Goal: Information Seeking & Learning: Learn about a topic

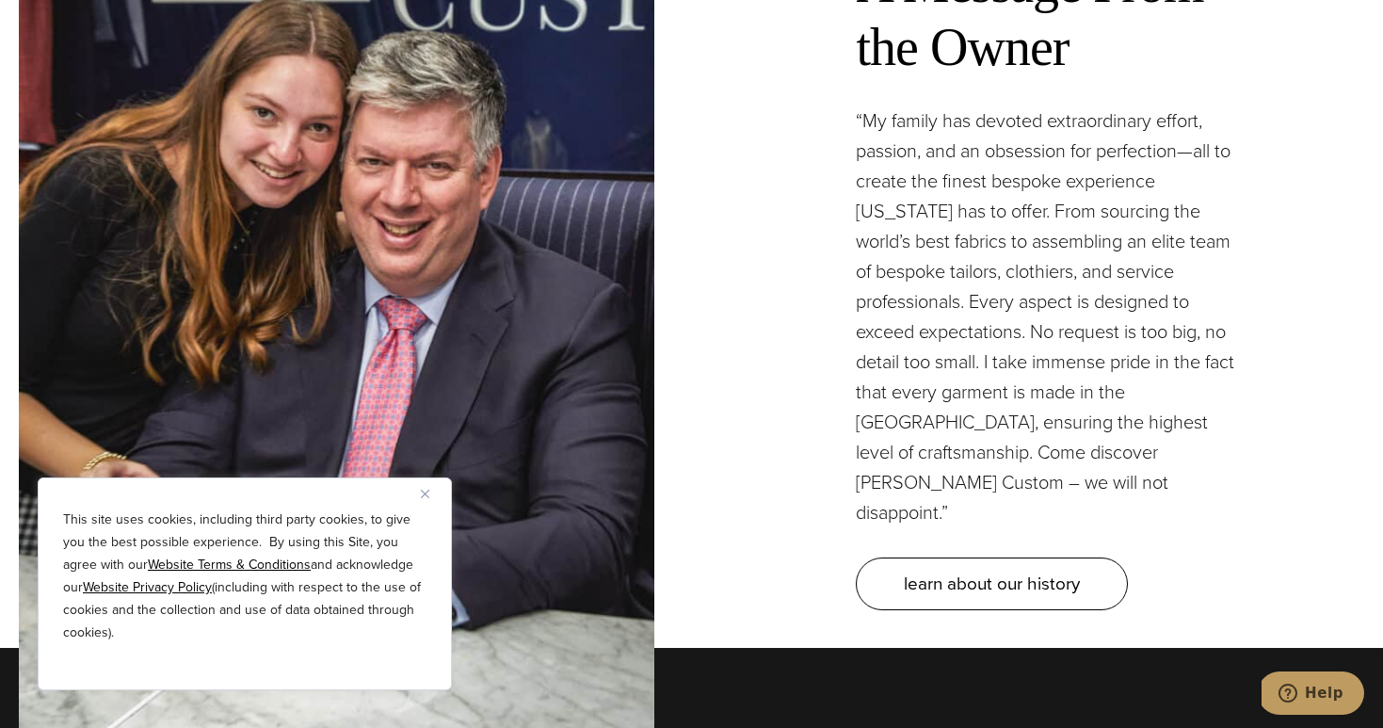
scroll to position [5516, 0]
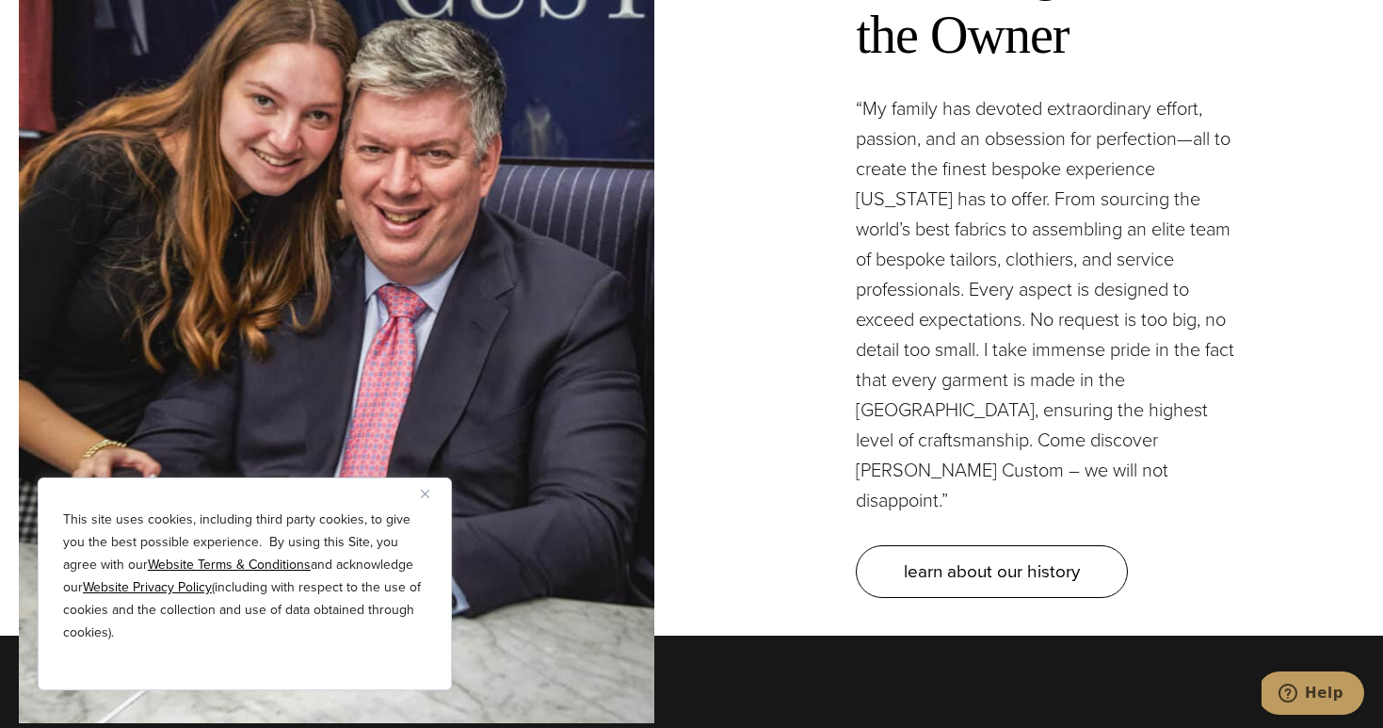
click at [428, 493] on img "Close" at bounding box center [425, 494] width 8 height 8
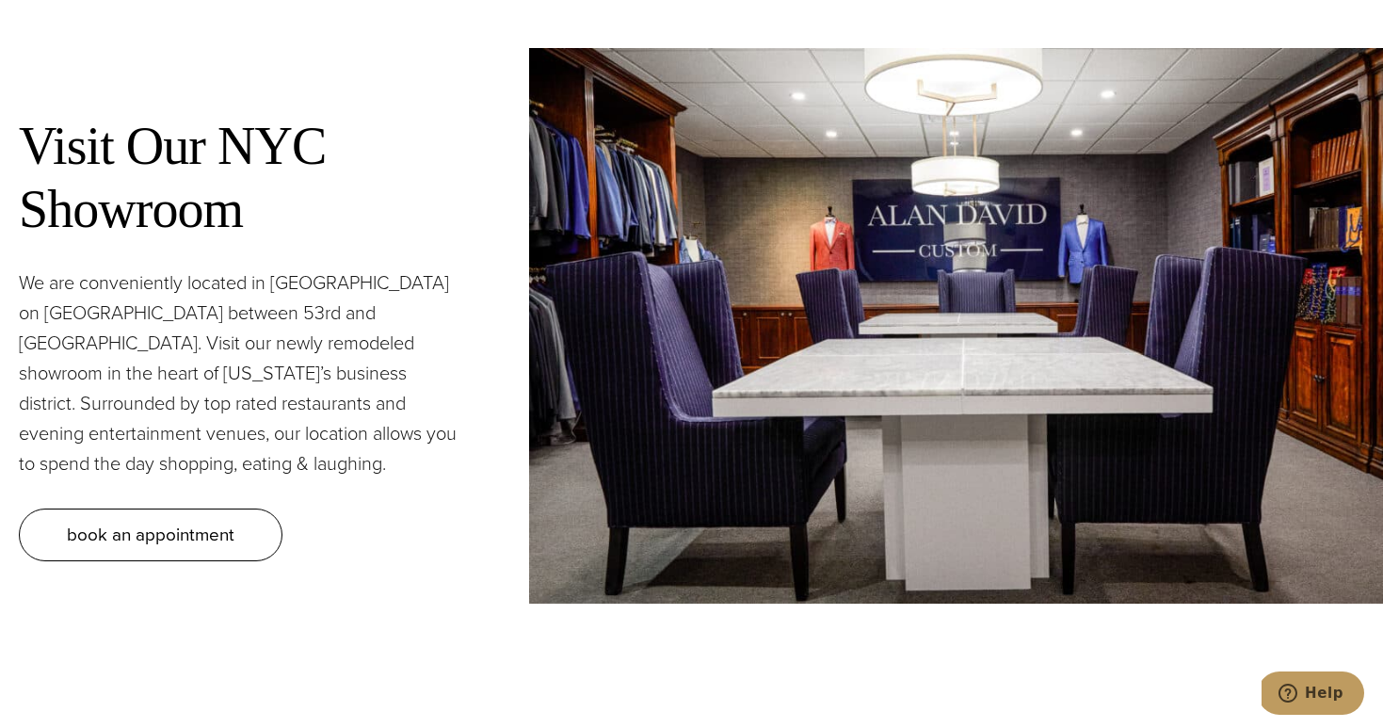
scroll to position [7251, 0]
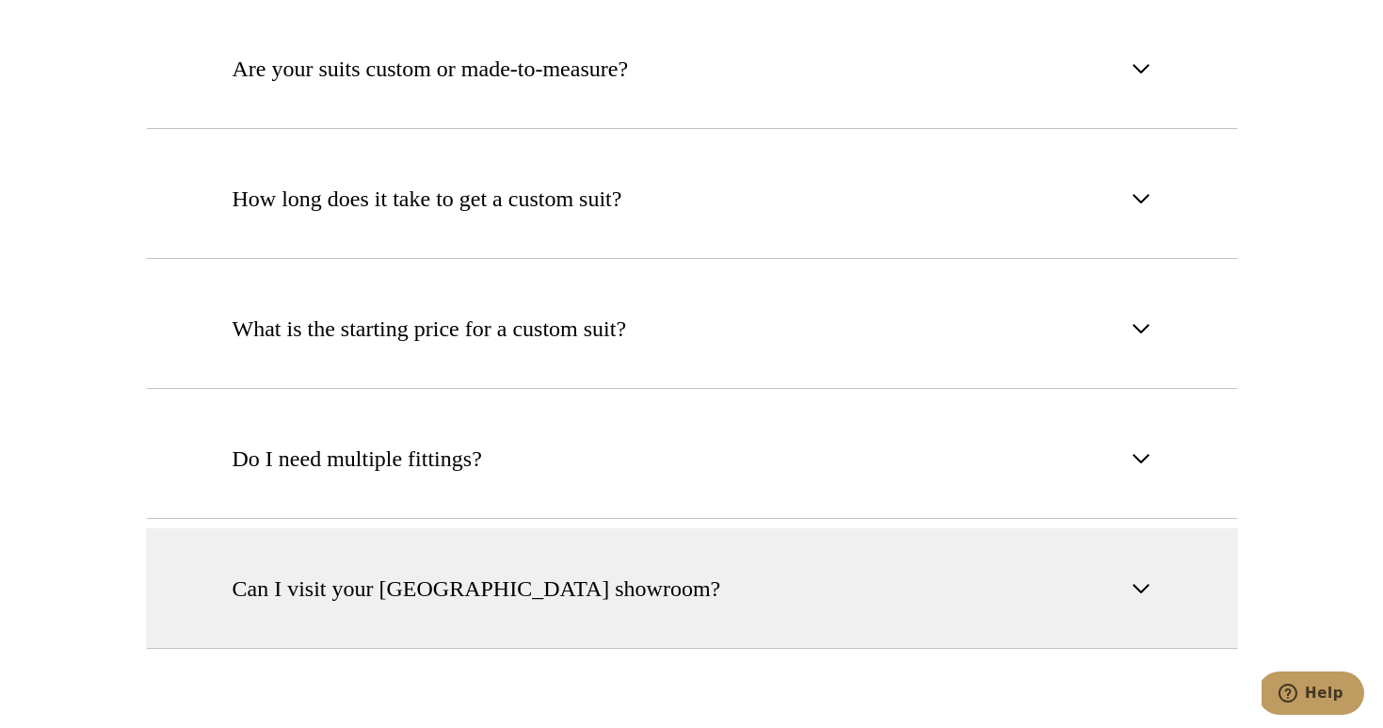
click at [425, 572] on span "Can I visit your NYC showroom?" at bounding box center [477, 589] width 489 height 34
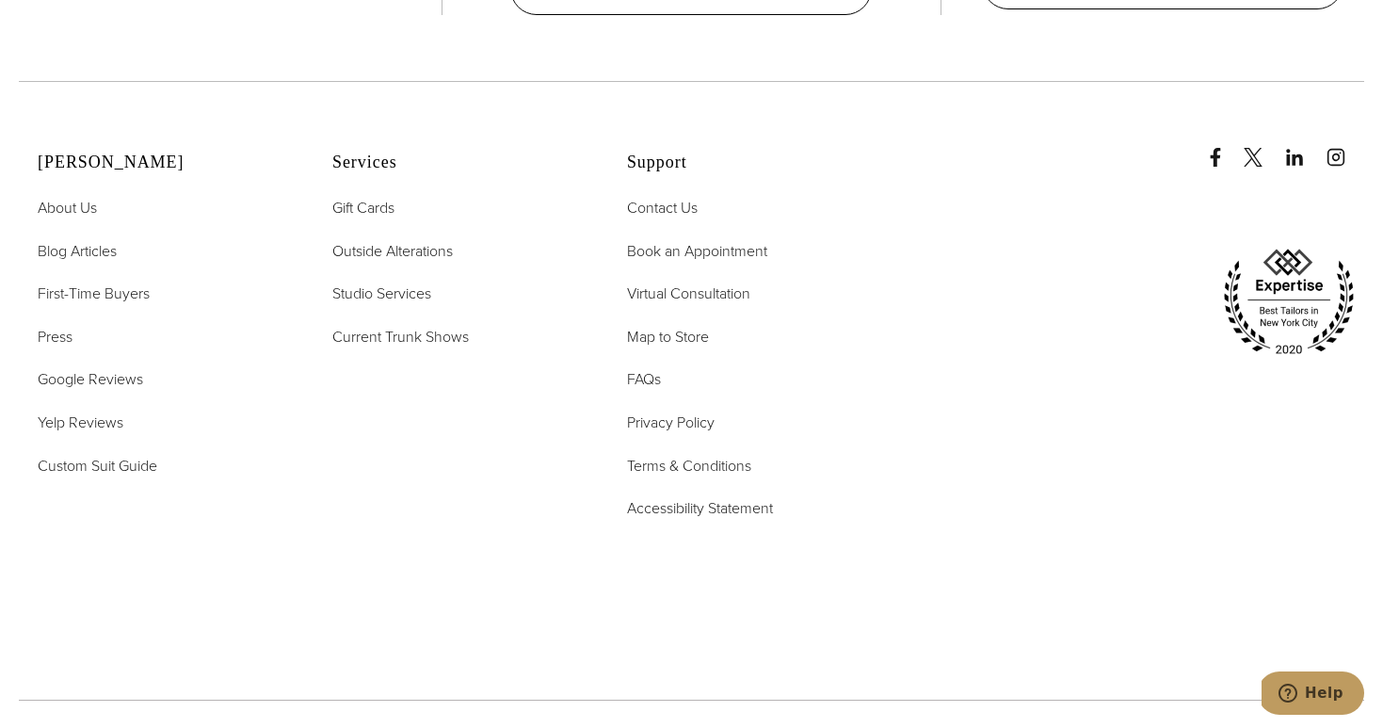
scroll to position [9562, 0]
click at [640, 365] on span "FAQs" at bounding box center [644, 376] width 34 height 22
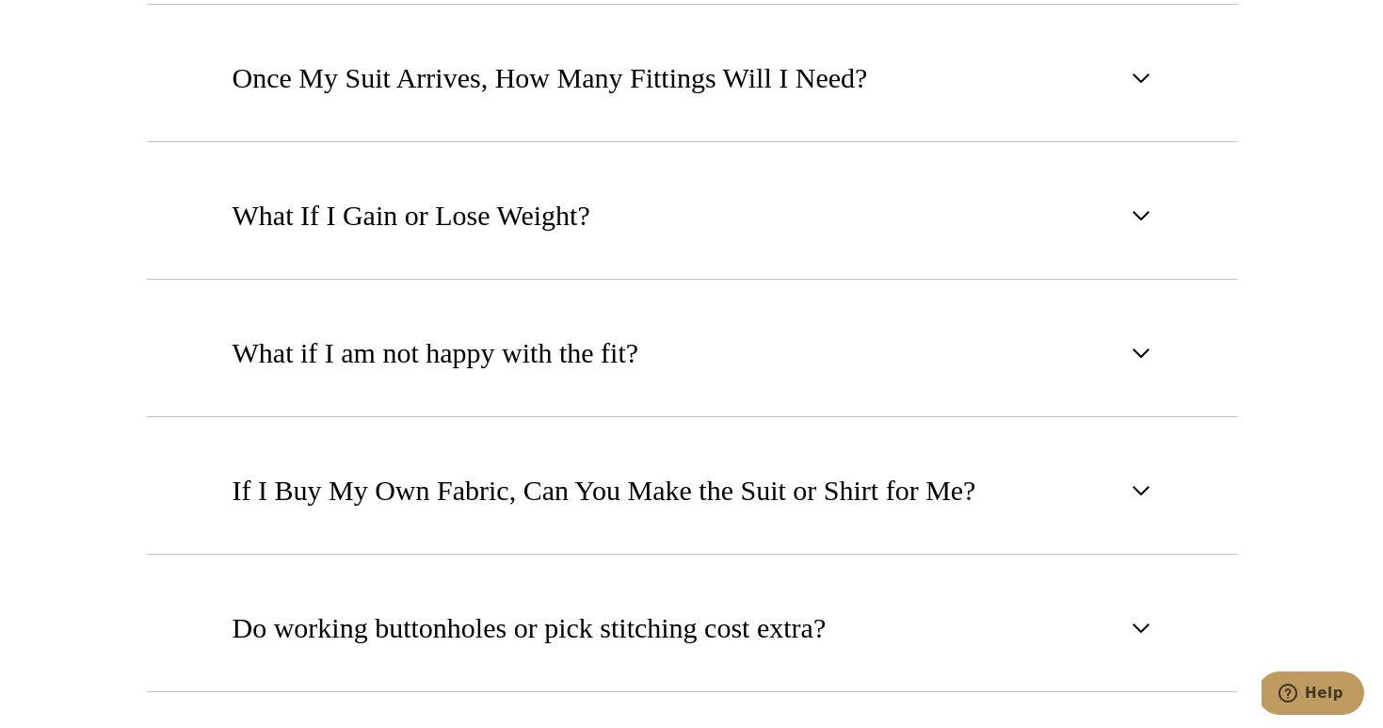
scroll to position [1805, 0]
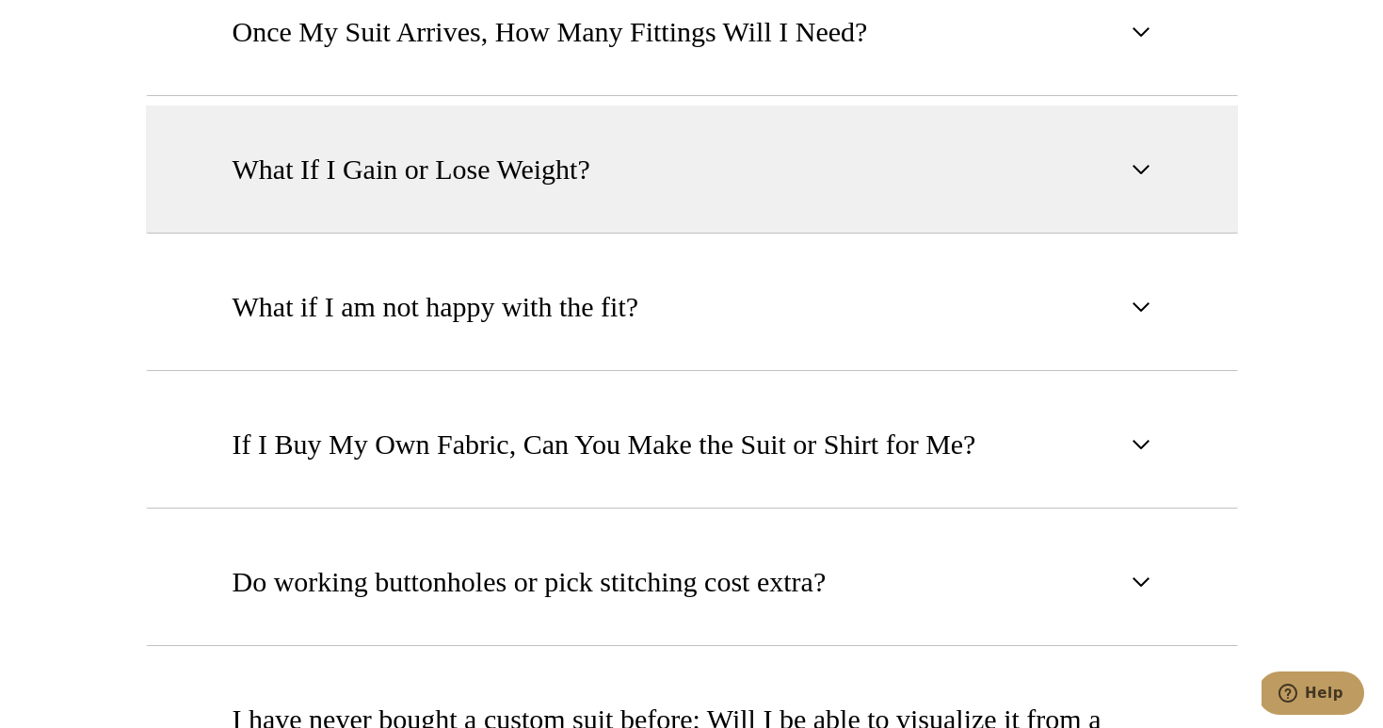
click at [676, 186] on button "What If I Gain or Lose Weight?" at bounding box center [692, 169] width 1092 height 128
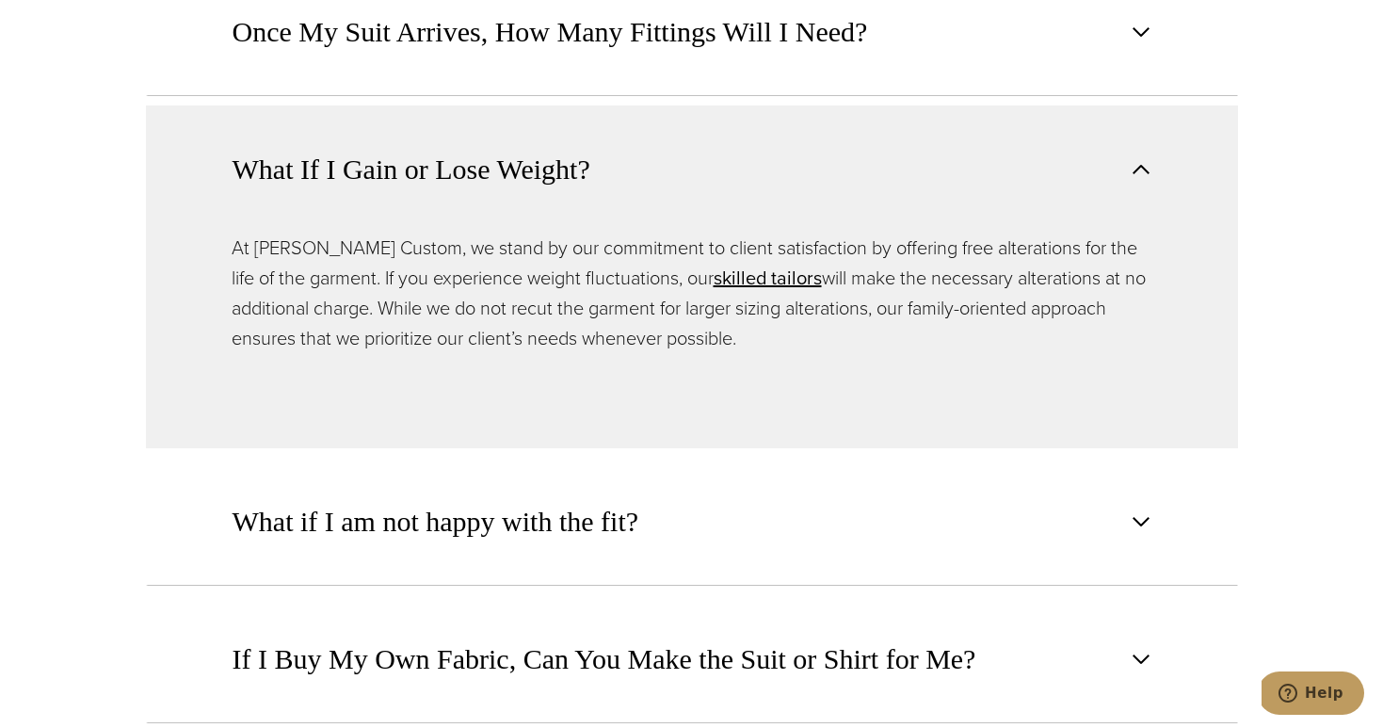
click at [676, 186] on button "What If I Gain or Lose Weight?" at bounding box center [692, 168] width 1092 height 127
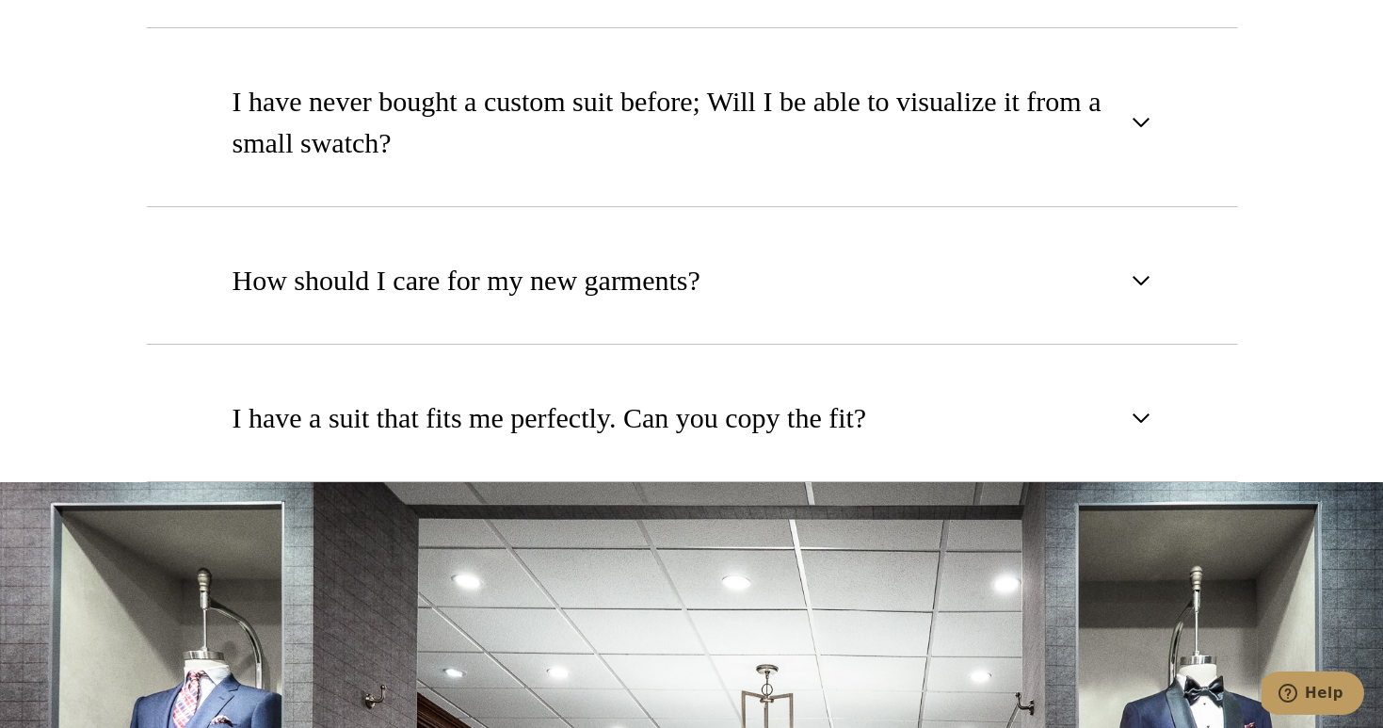
scroll to position [2051, 0]
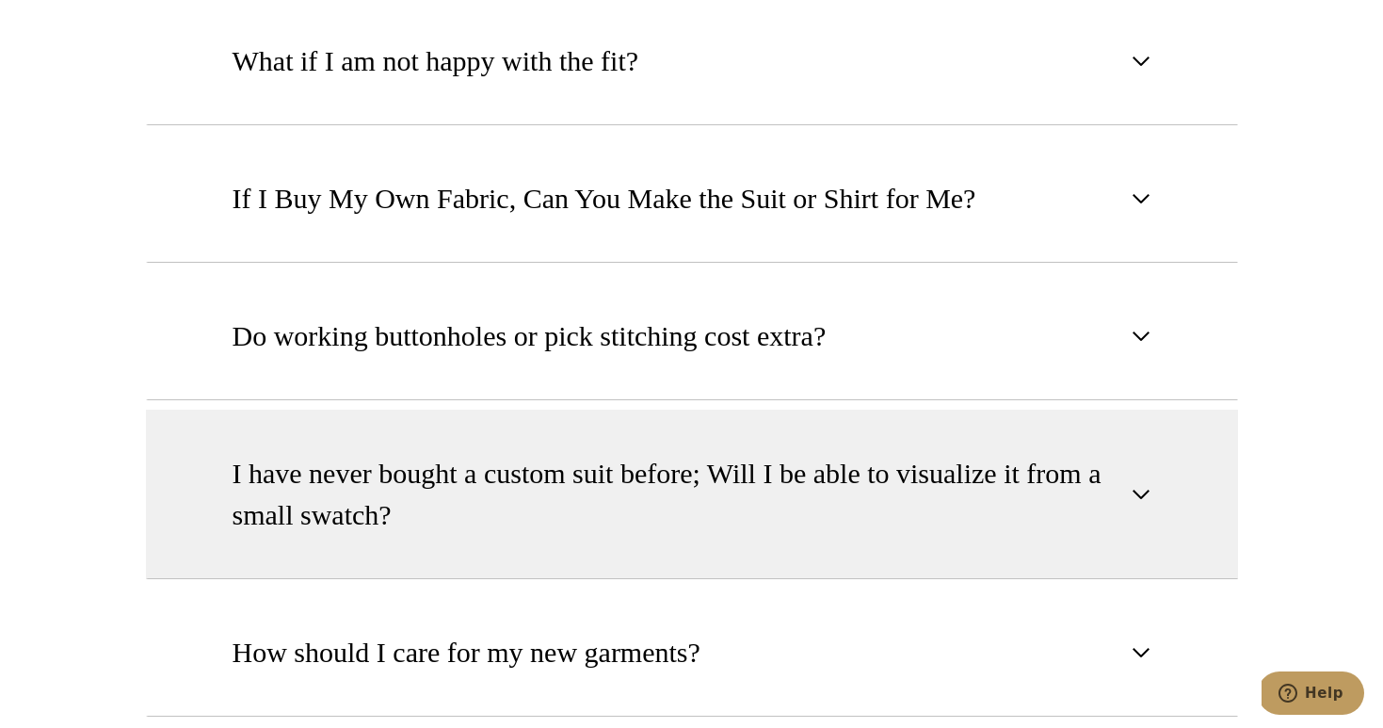
click at [558, 482] on span "I have never bought a custom suit before; Will I be able to visualize it from a…" at bounding box center [677, 494] width 888 height 83
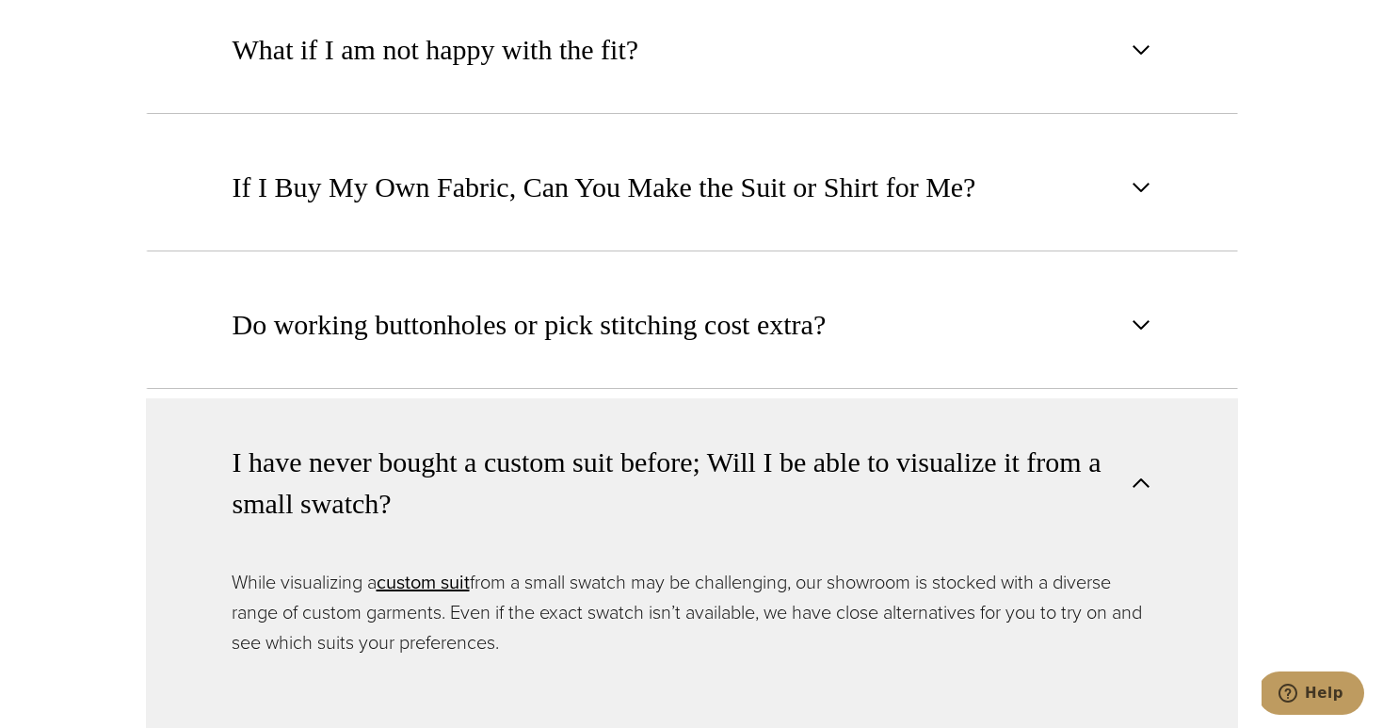
scroll to position [2066, 0]
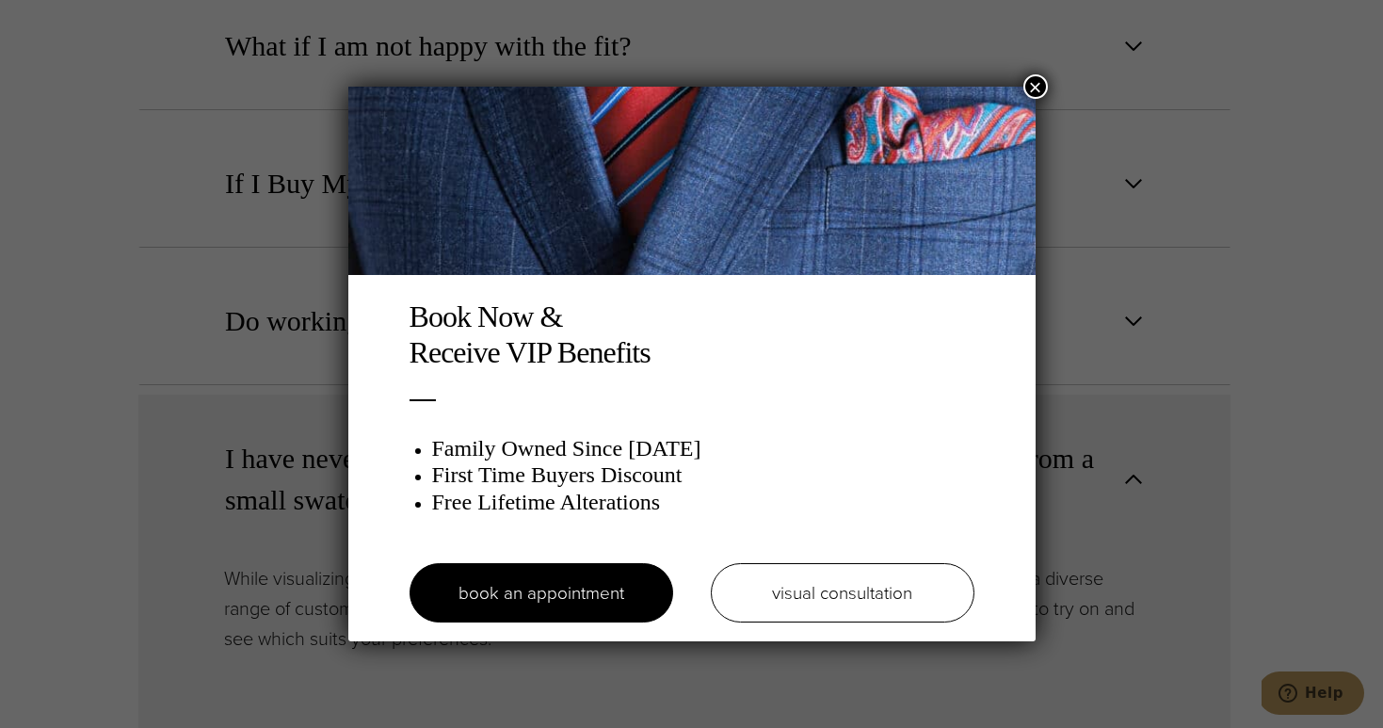
click at [1034, 85] on button "×" at bounding box center [1036, 86] width 24 height 24
